Goal: Navigation & Orientation: Find specific page/section

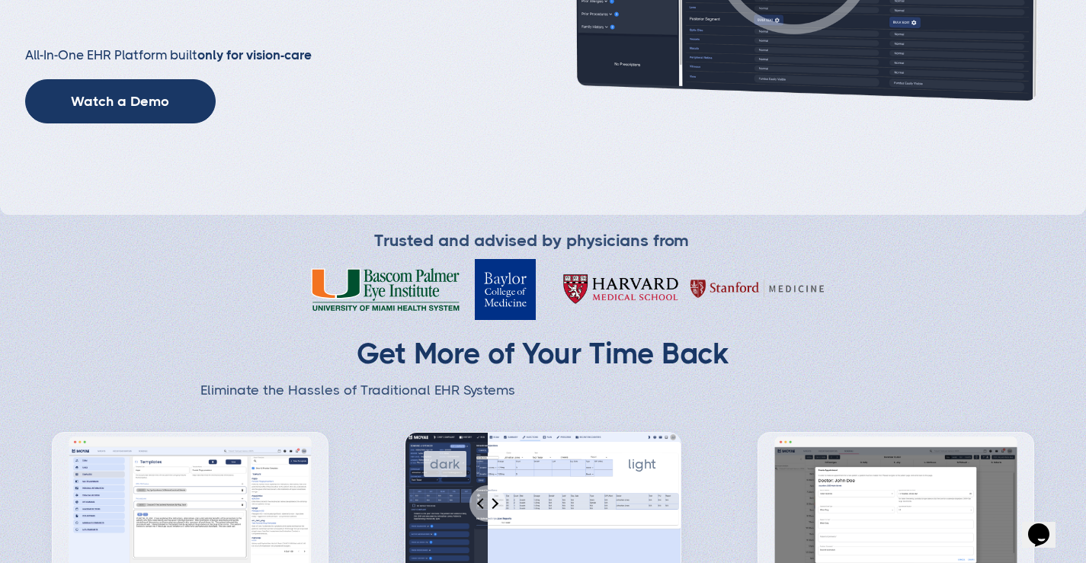
scroll to position [407, 0]
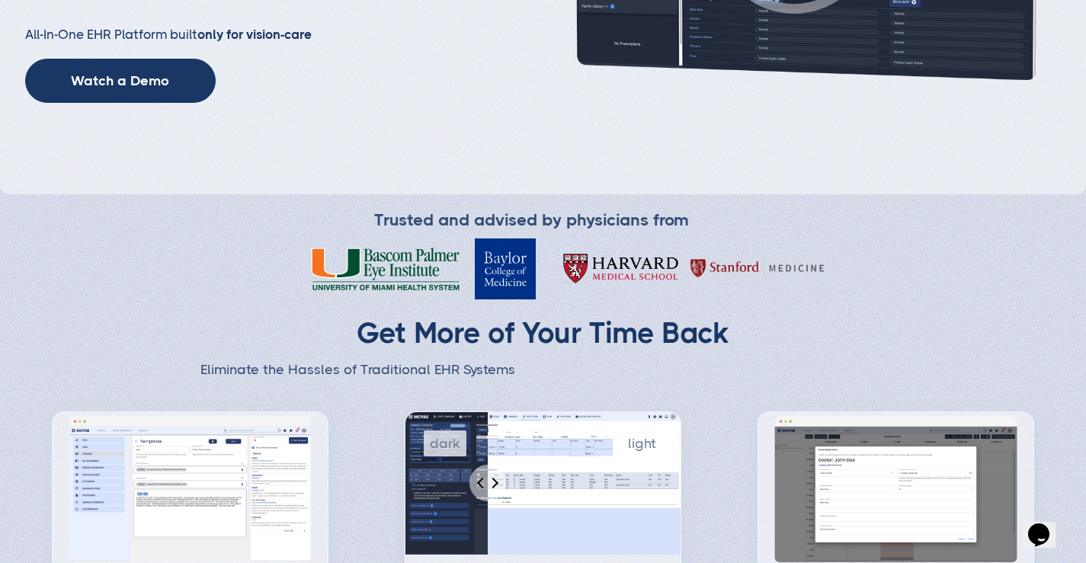
type input "Subscribe"
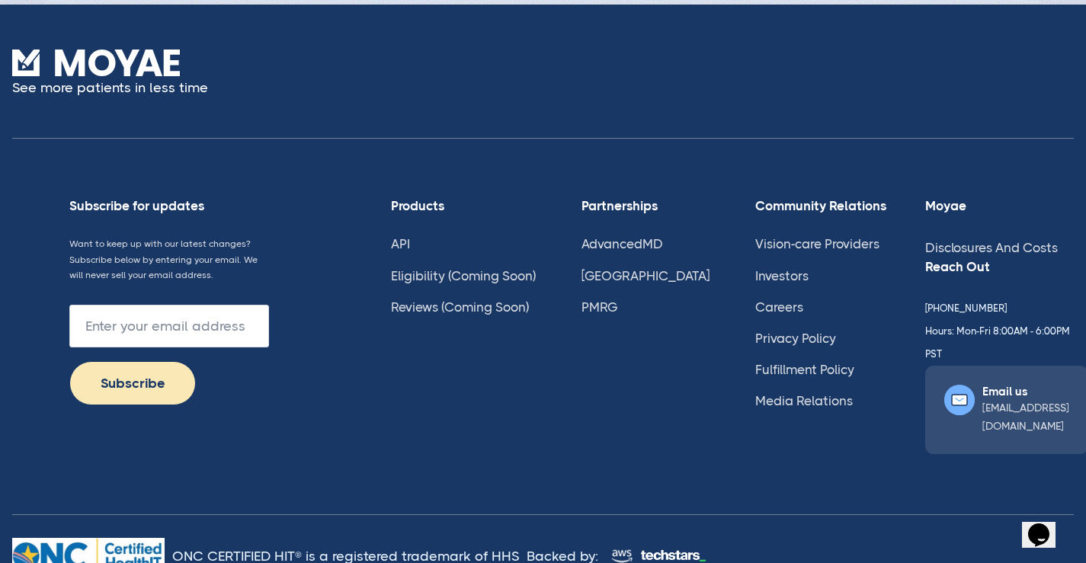
scroll to position [3779, 0]
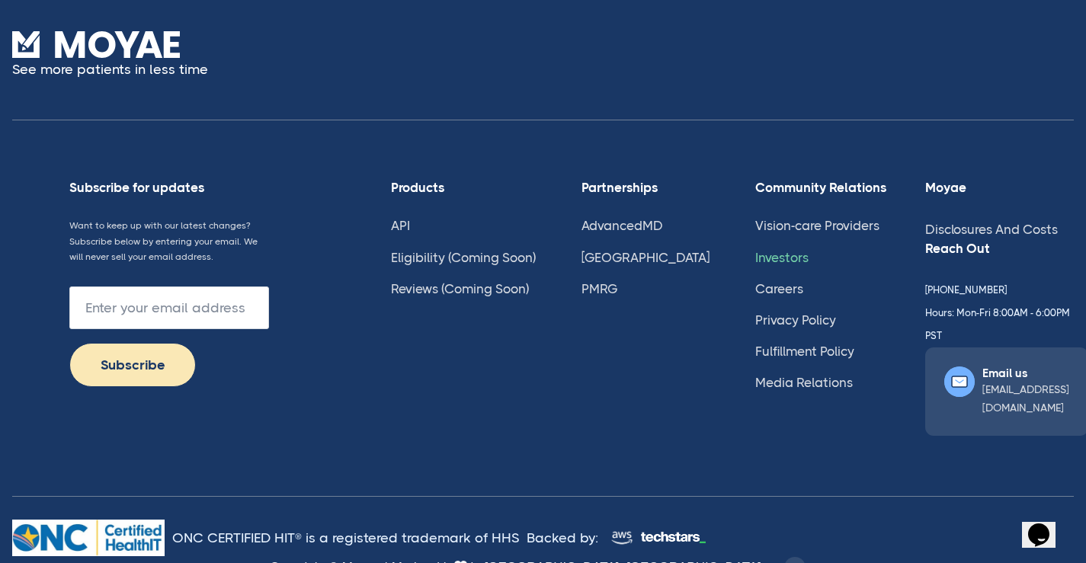
click at [755, 258] on link "Investors" at bounding box center [781, 257] width 53 height 15
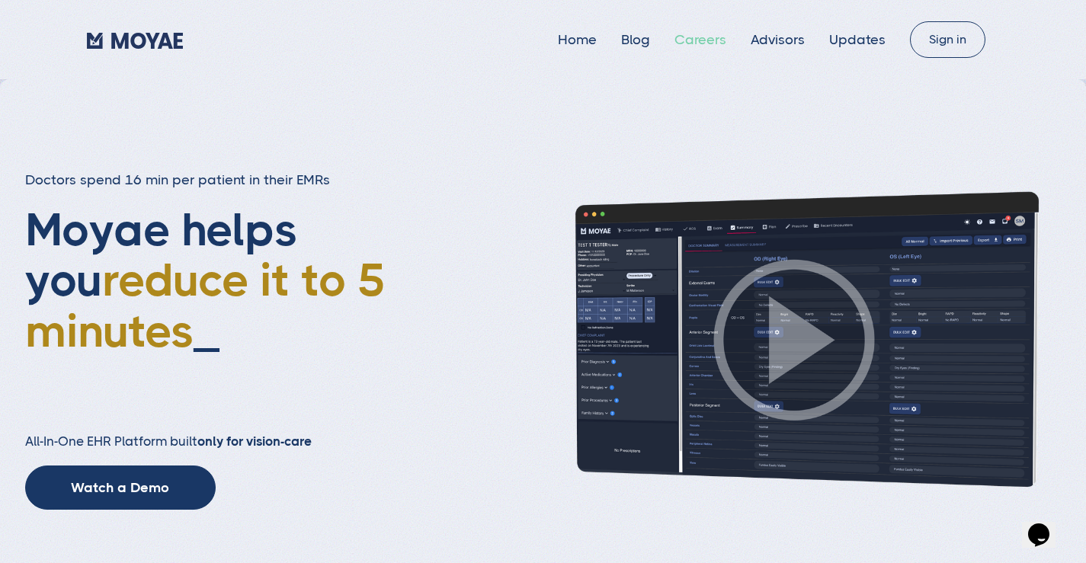
click at [710, 40] on link "Careers" at bounding box center [701, 39] width 52 height 15
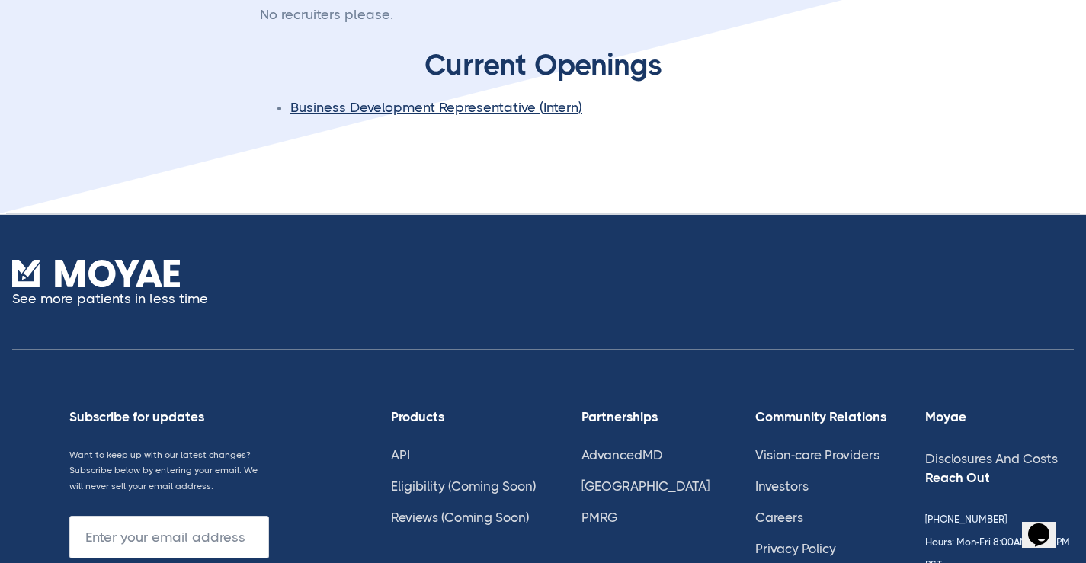
scroll to position [229, 0]
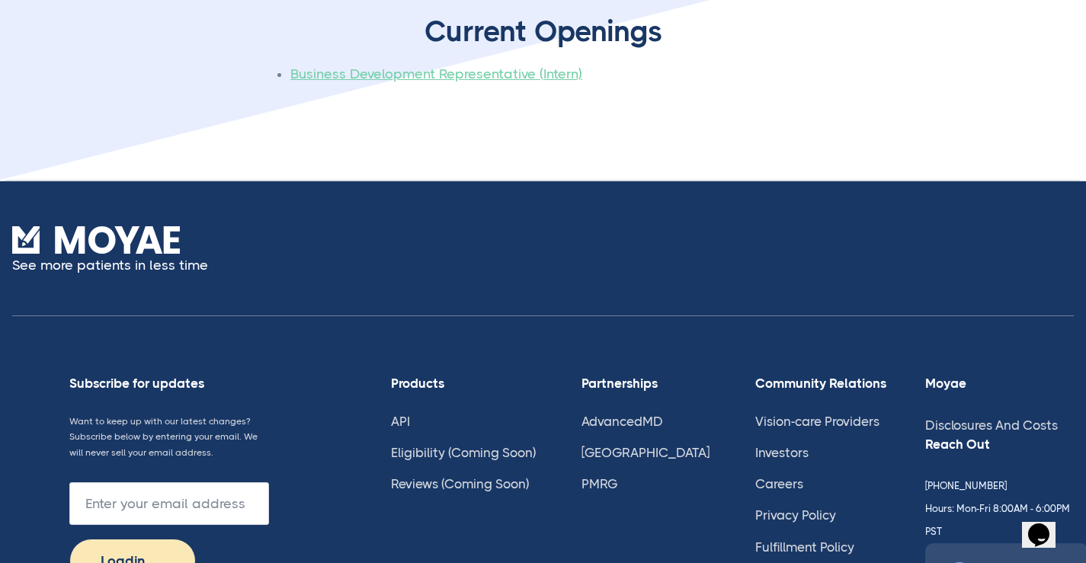
click at [485, 75] on link "Business Development Representative (Intern)" at bounding box center [436, 73] width 292 height 15
